Goal: Navigation & Orientation: Find specific page/section

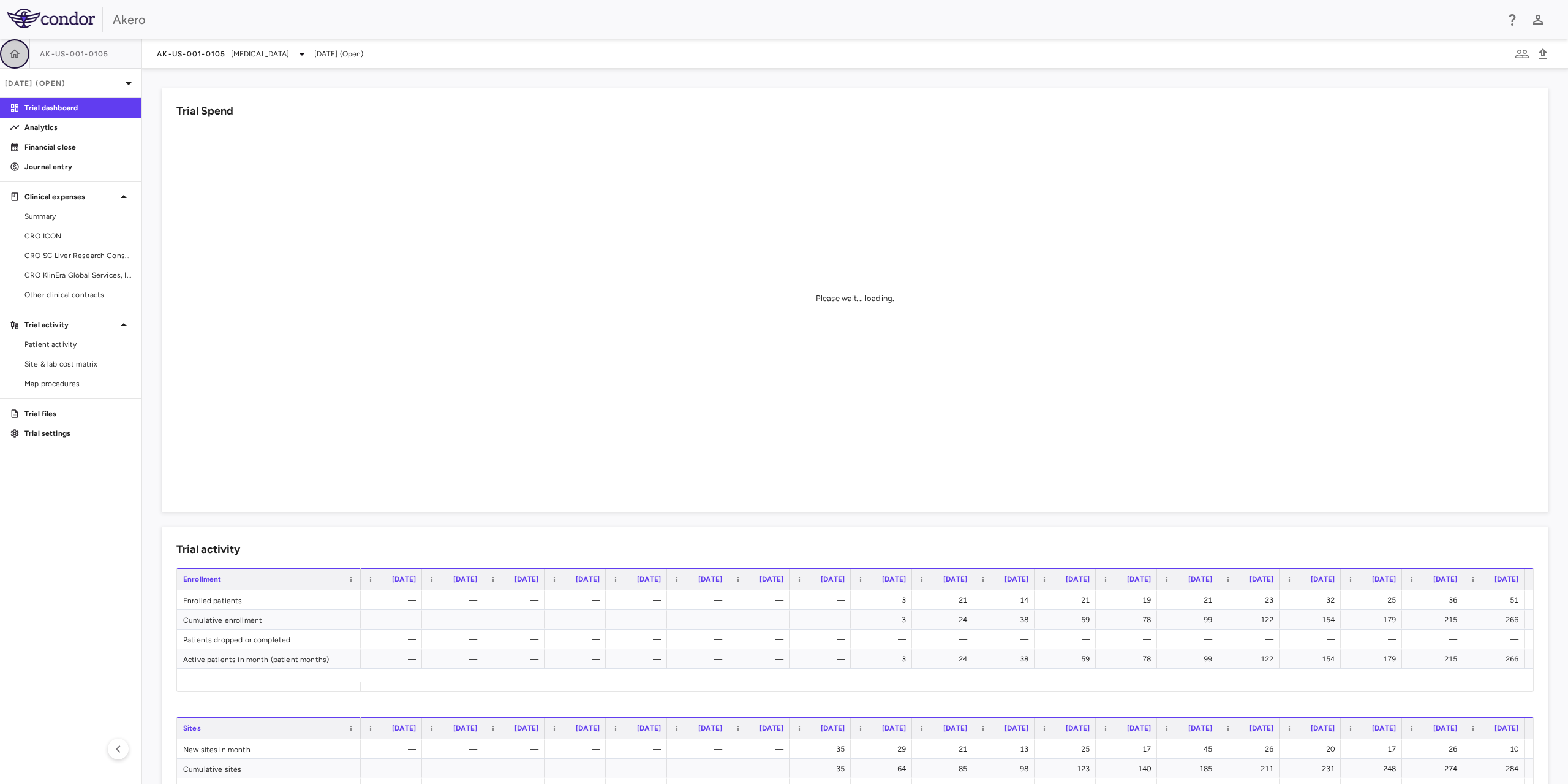
click at [20, 56] on button "button" at bounding box center [14, 53] width 29 height 29
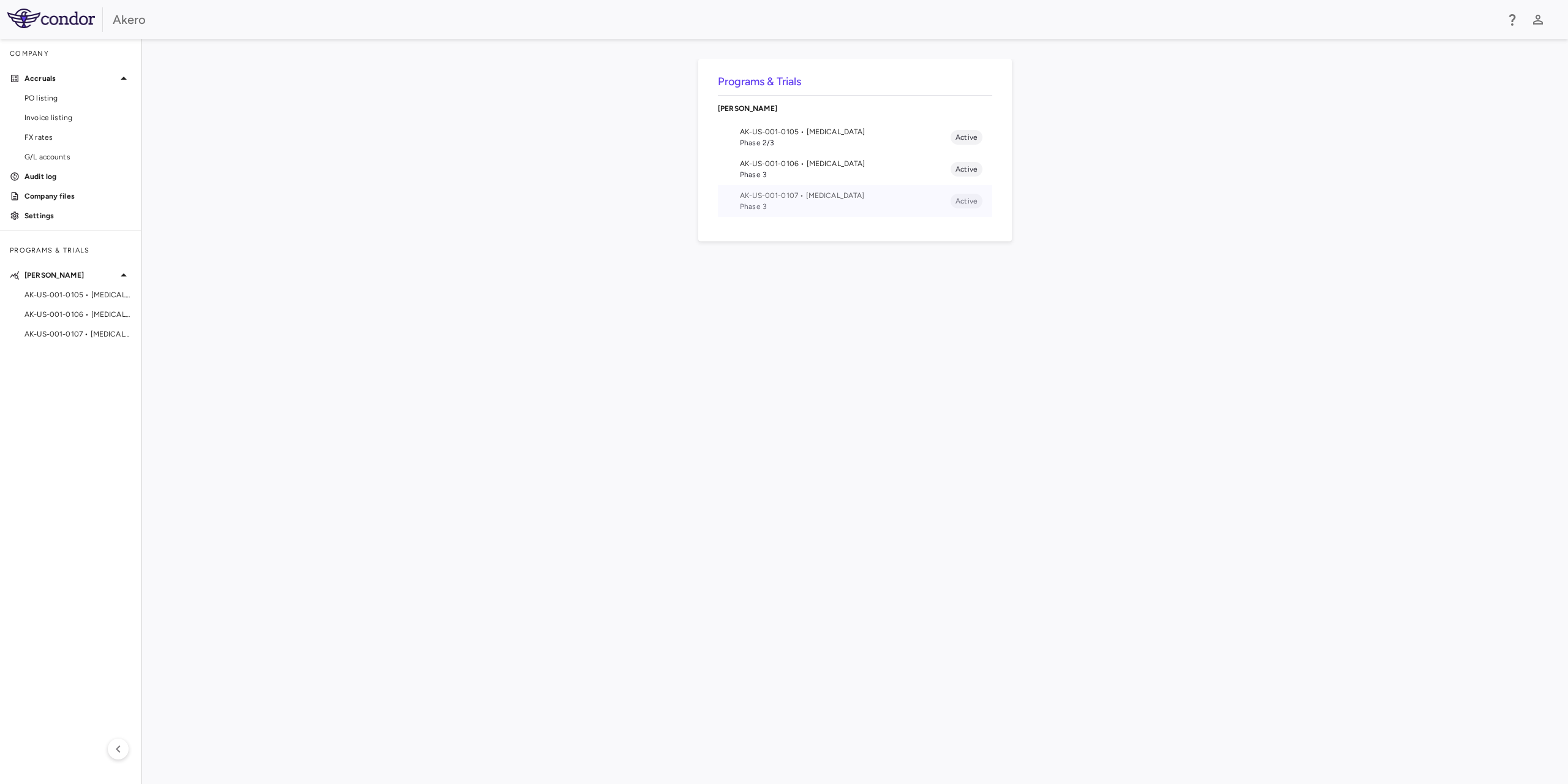
click at [809, 195] on span "AK-US-001-0107 • [MEDICAL_DATA]" at bounding box center [846, 195] width 211 height 11
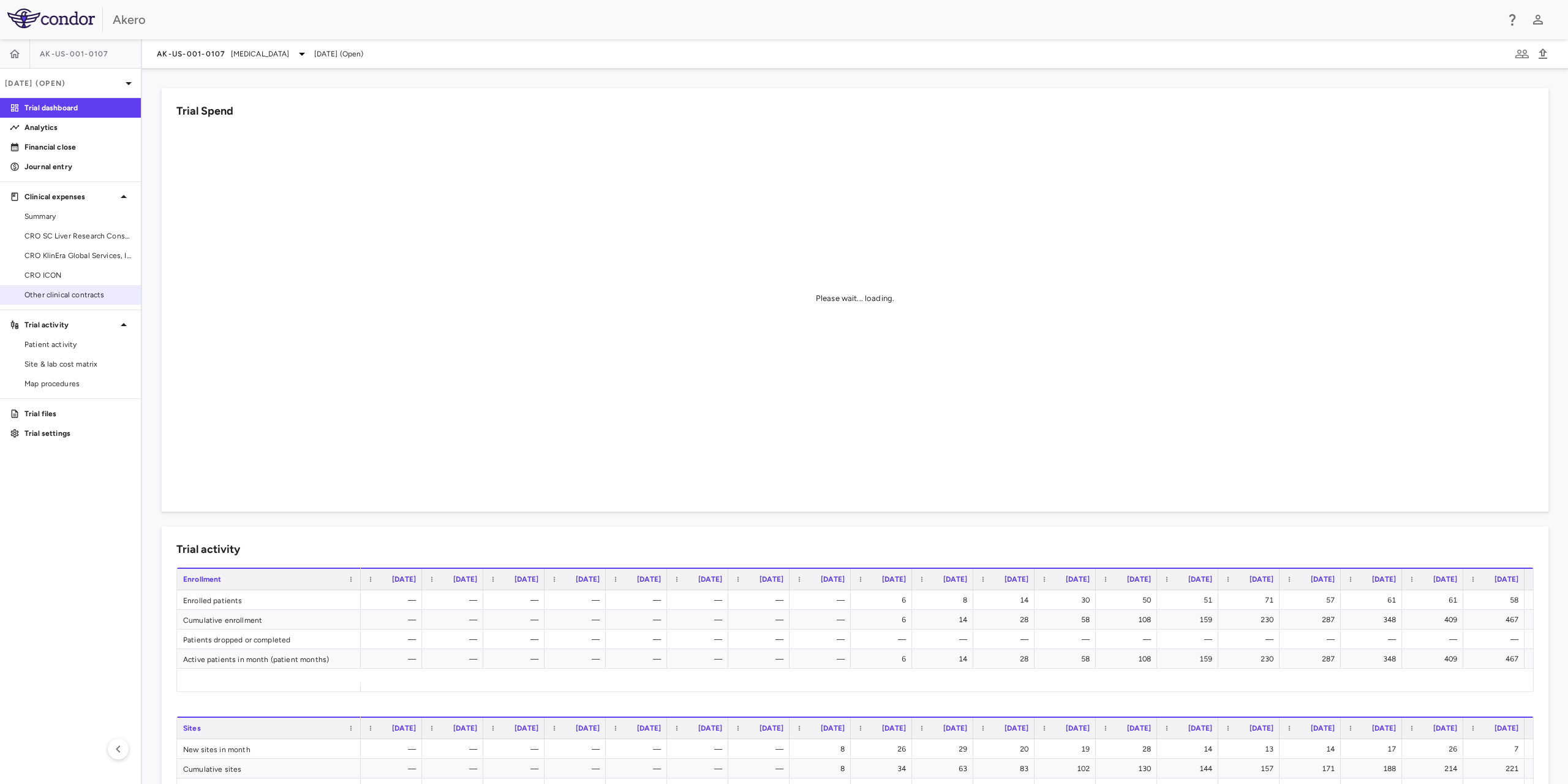
click at [50, 286] on link "Other clinical contracts" at bounding box center [70, 294] width 141 height 19
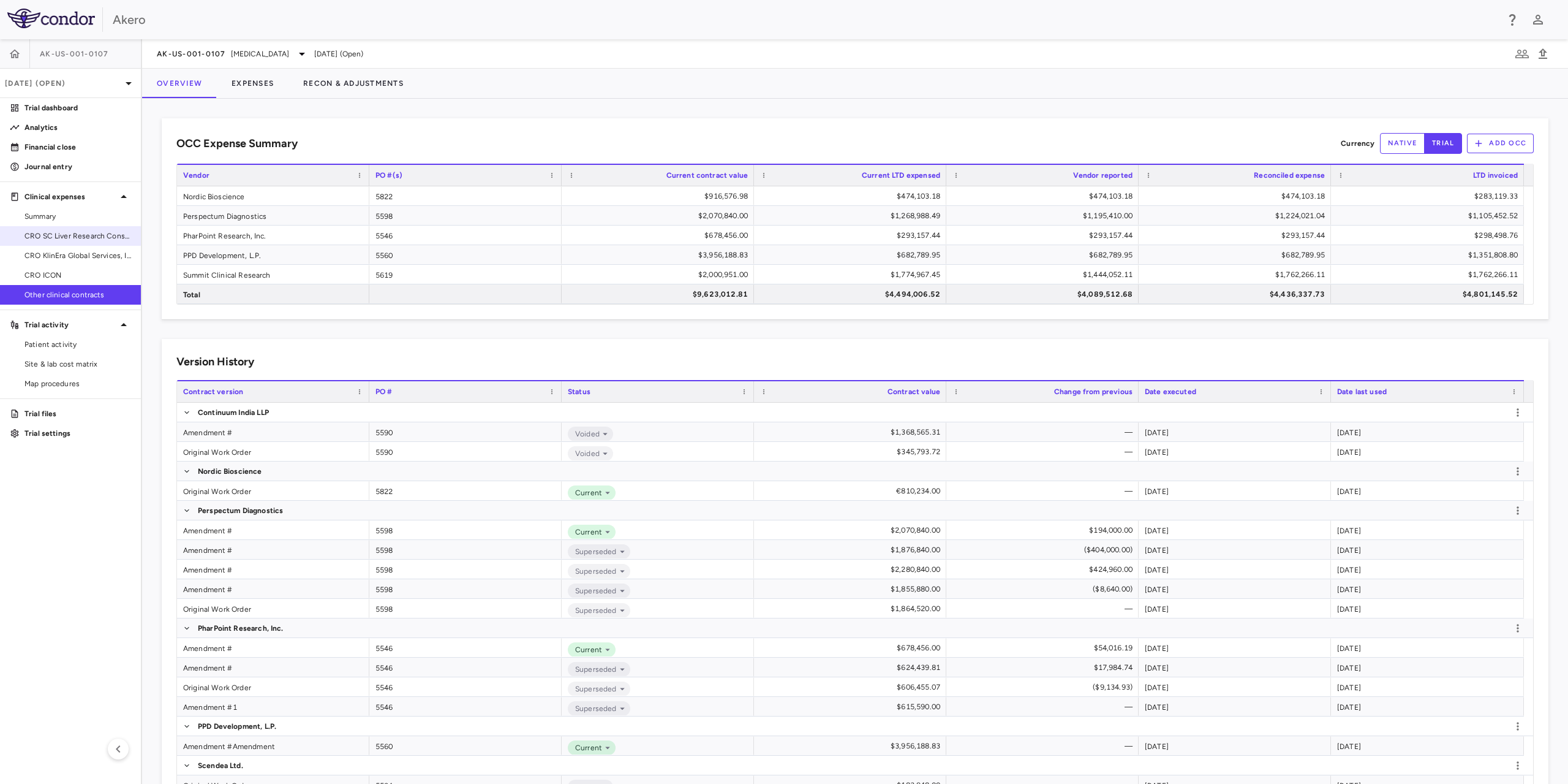
click at [98, 231] on span "CRO SC Liver Research Consortium LLC" at bounding box center [78, 236] width 106 height 11
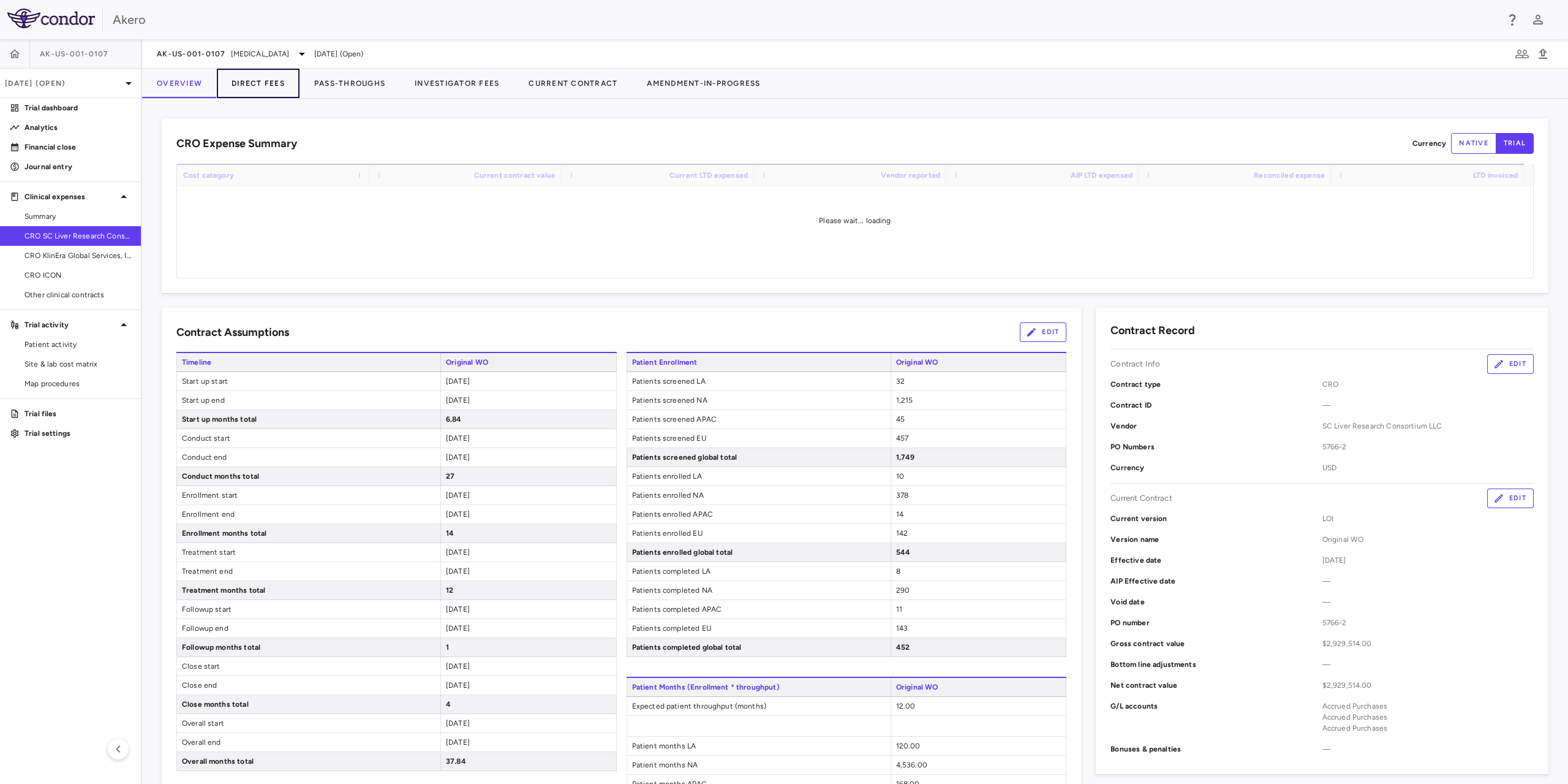
click at [281, 87] on button "Direct Fees" at bounding box center [258, 82] width 82 height 29
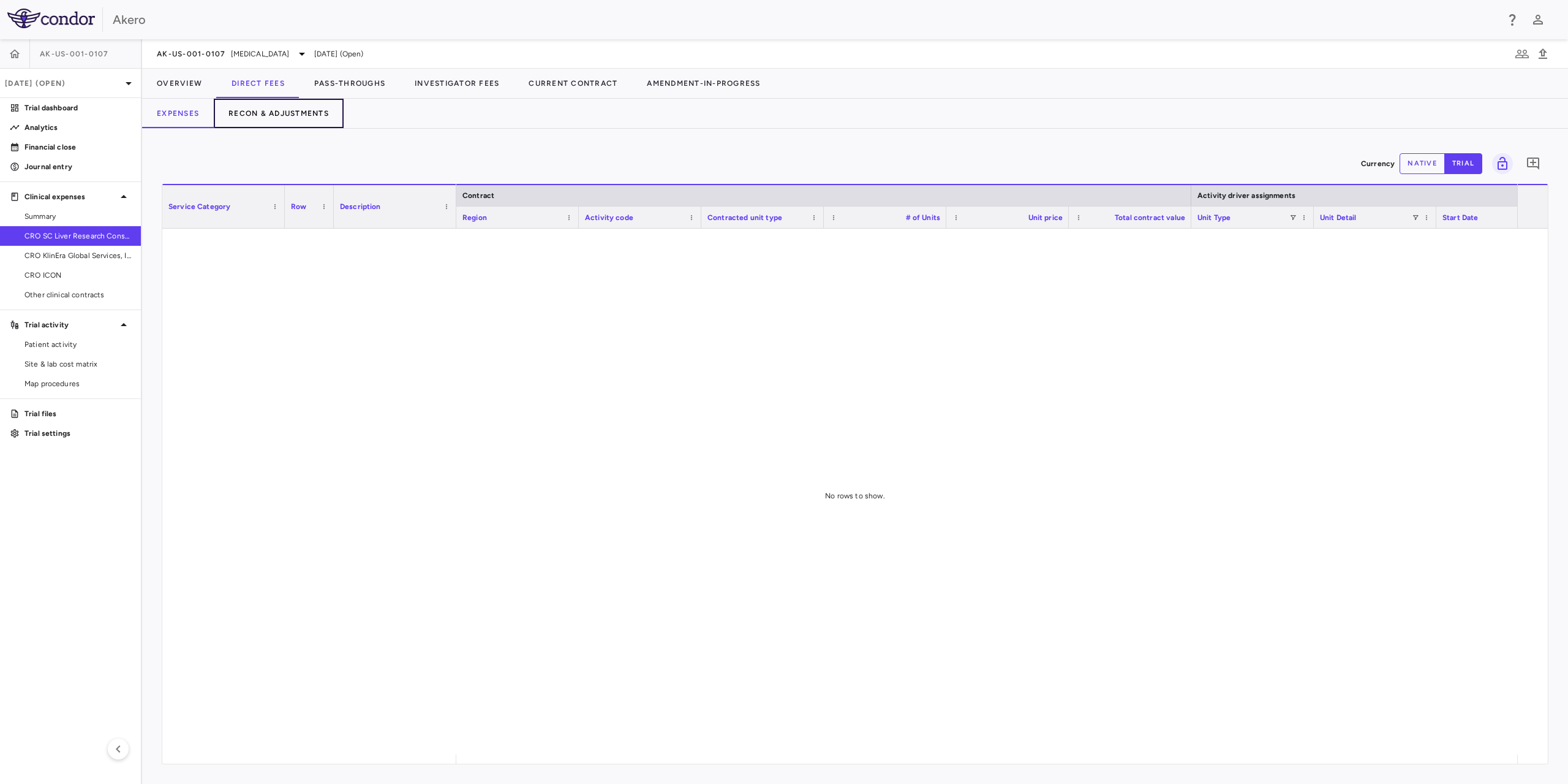
click at [266, 115] on button "Recon & Adjustments" at bounding box center [278, 113] width 129 height 29
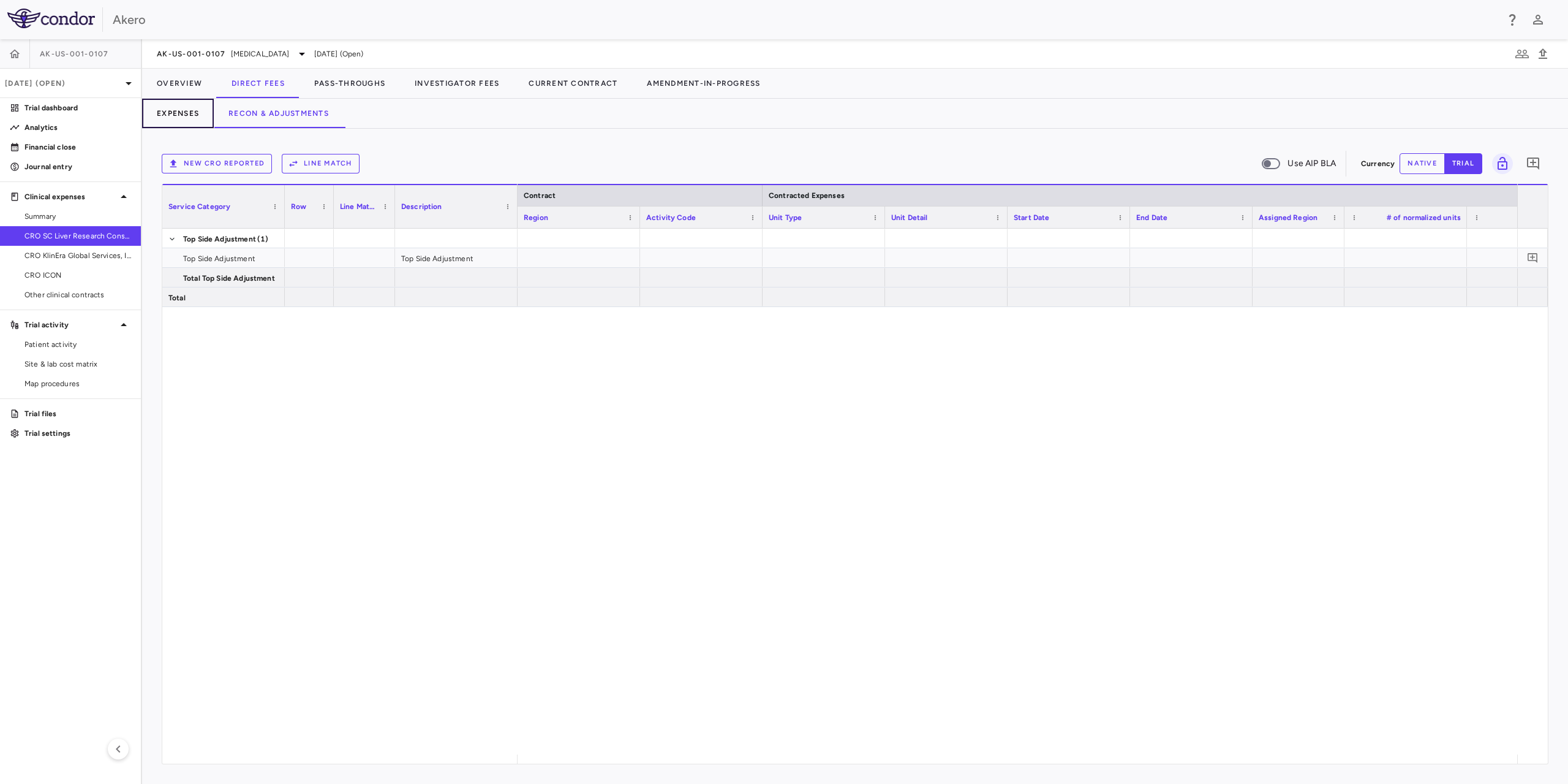
click at [176, 117] on button "Expenses" at bounding box center [177, 113] width 72 height 29
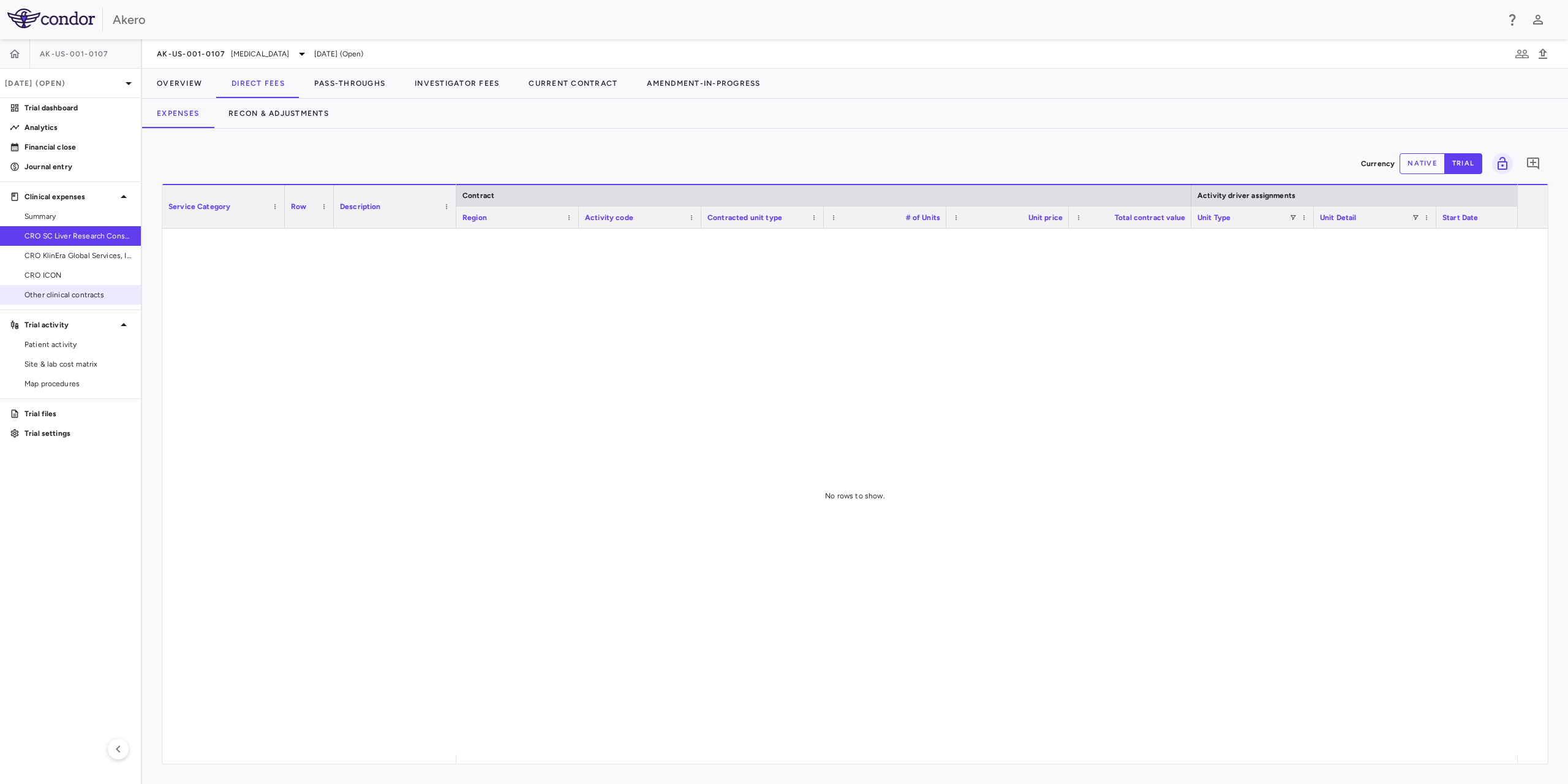
click at [67, 294] on span "Other clinical contracts" at bounding box center [78, 294] width 106 height 11
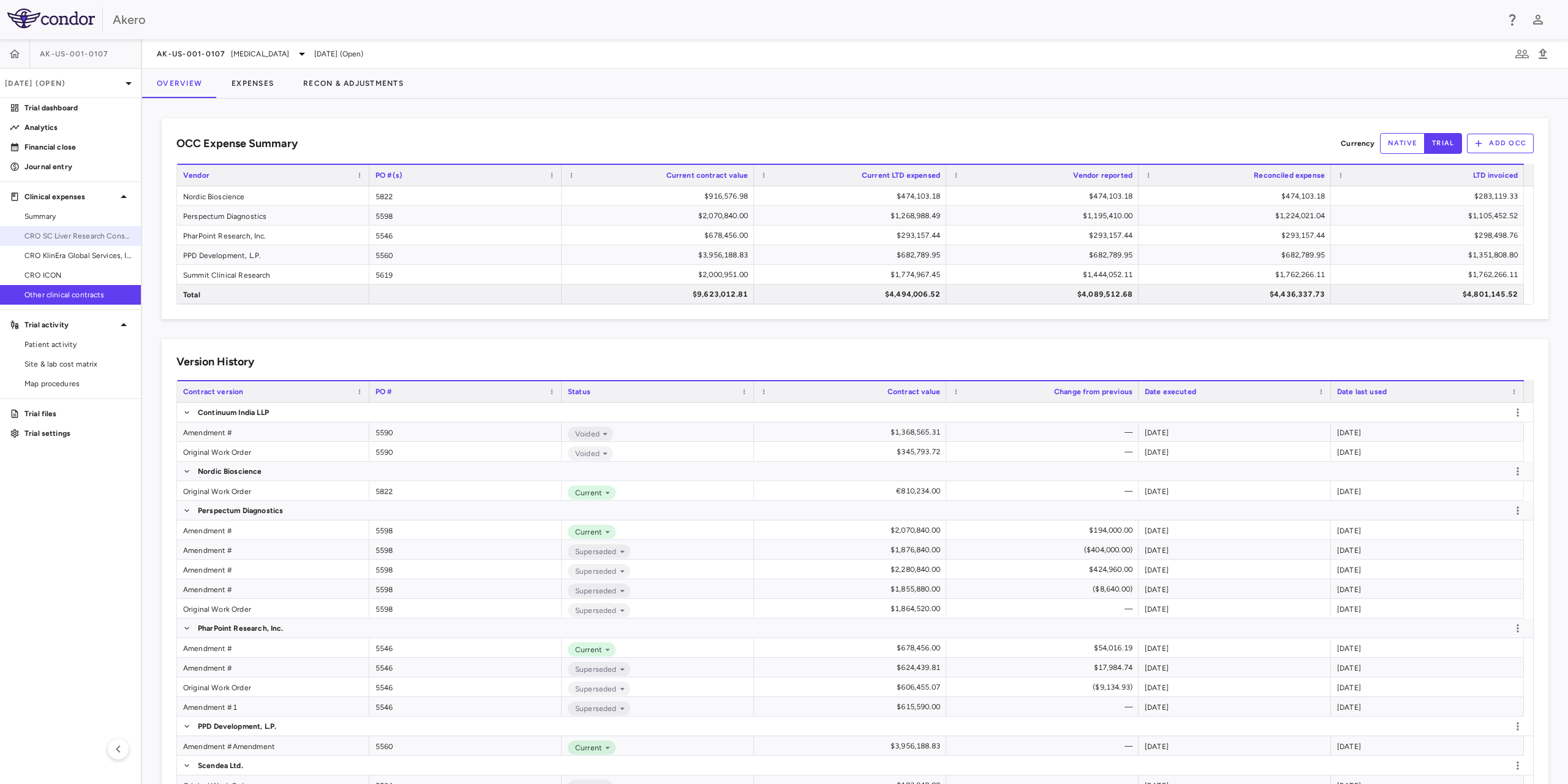
click at [113, 241] on span "CRO SC Liver Research Consortium LLC" at bounding box center [78, 236] width 106 height 11
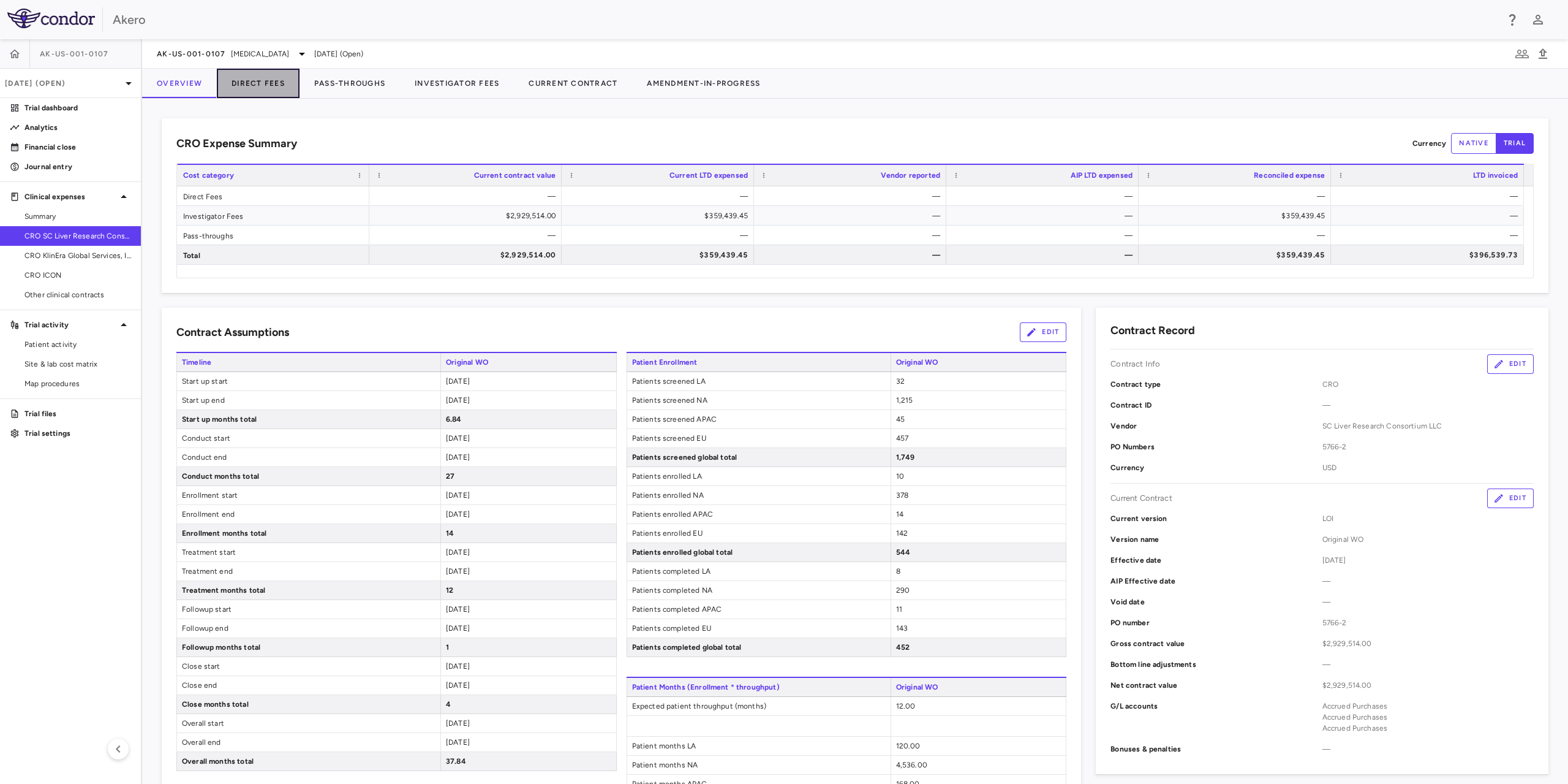
click at [276, 88] on button "Direct Fees" at bounding box center [258, 82] width 82 height 29
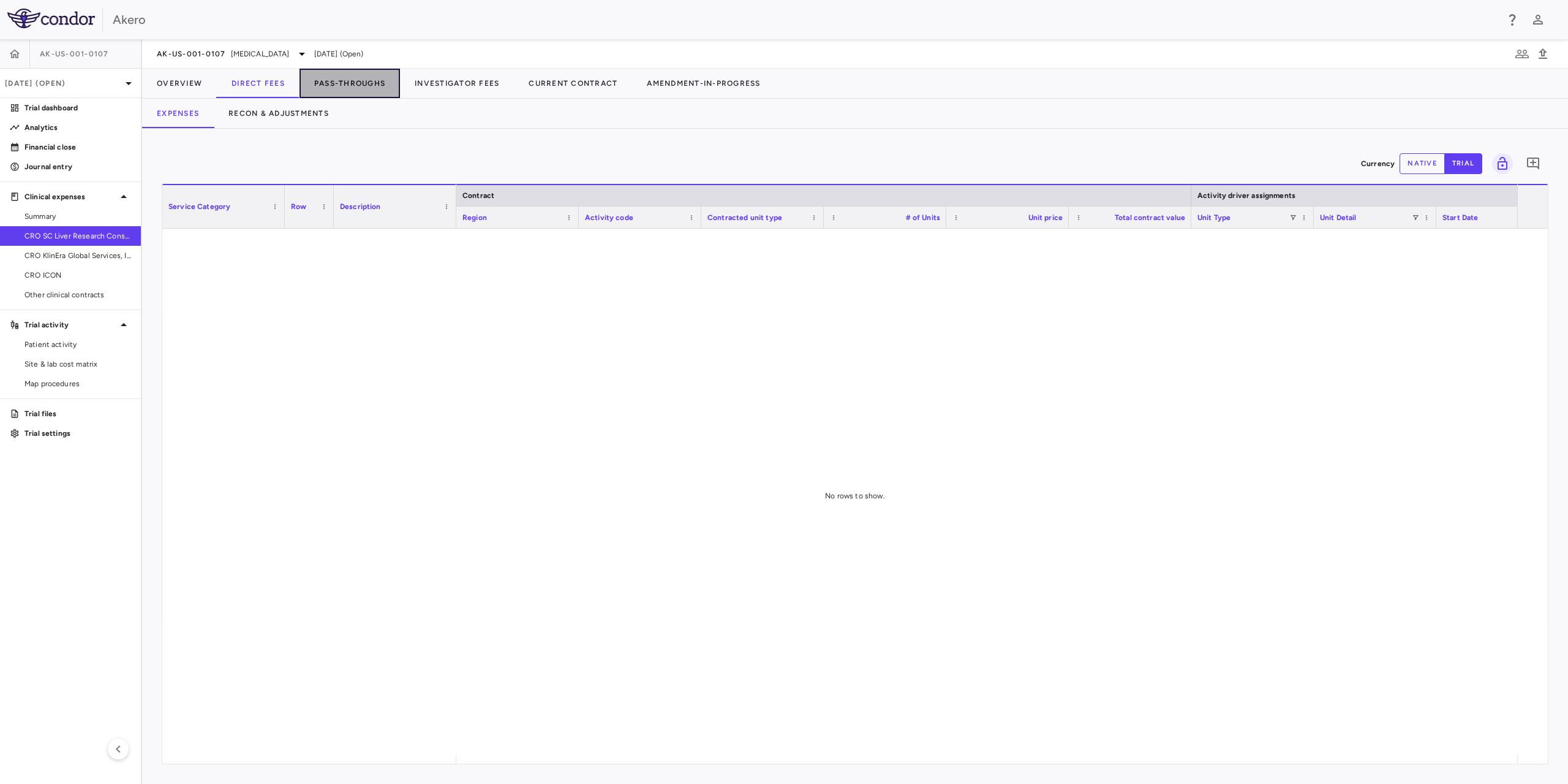
click at [363, 77] on button "Pass-Throughs" at bounding box center [349, 82] width 100 height 29
click at [279, 75] on button "Direct Fees" at bounding box center [258, 82] width 82 height 29
click at [185, 85] on button "Overview" at bounding box center [179, 82] width 74 height 29
